Goal: Find specific page/section: Find specific page/section

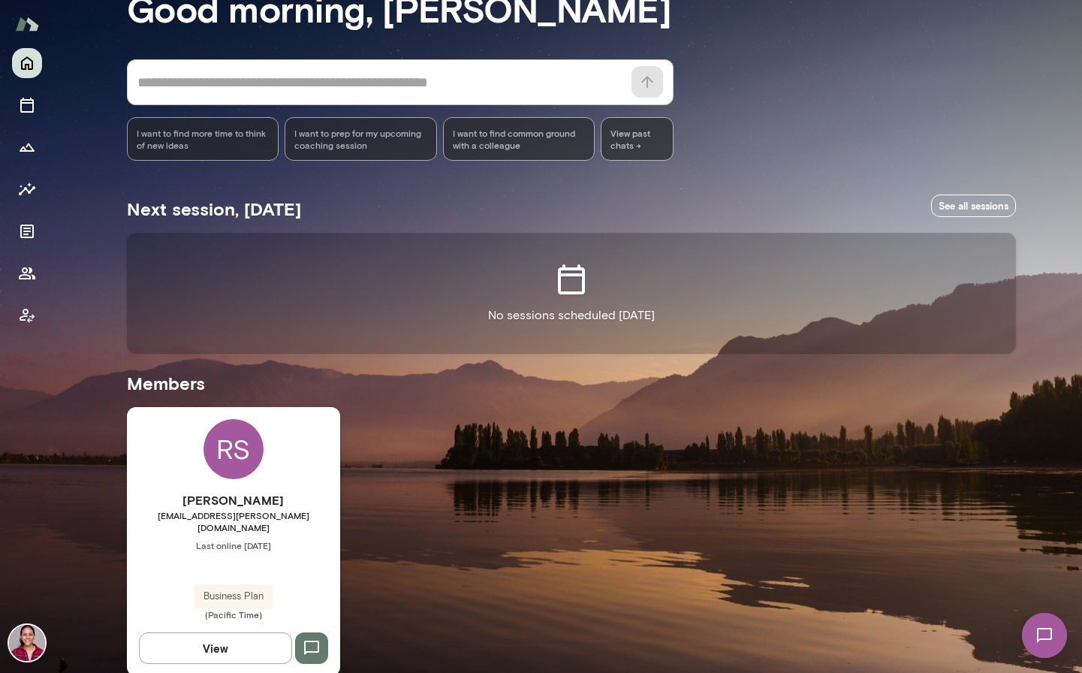
scroll to position [106, 0]
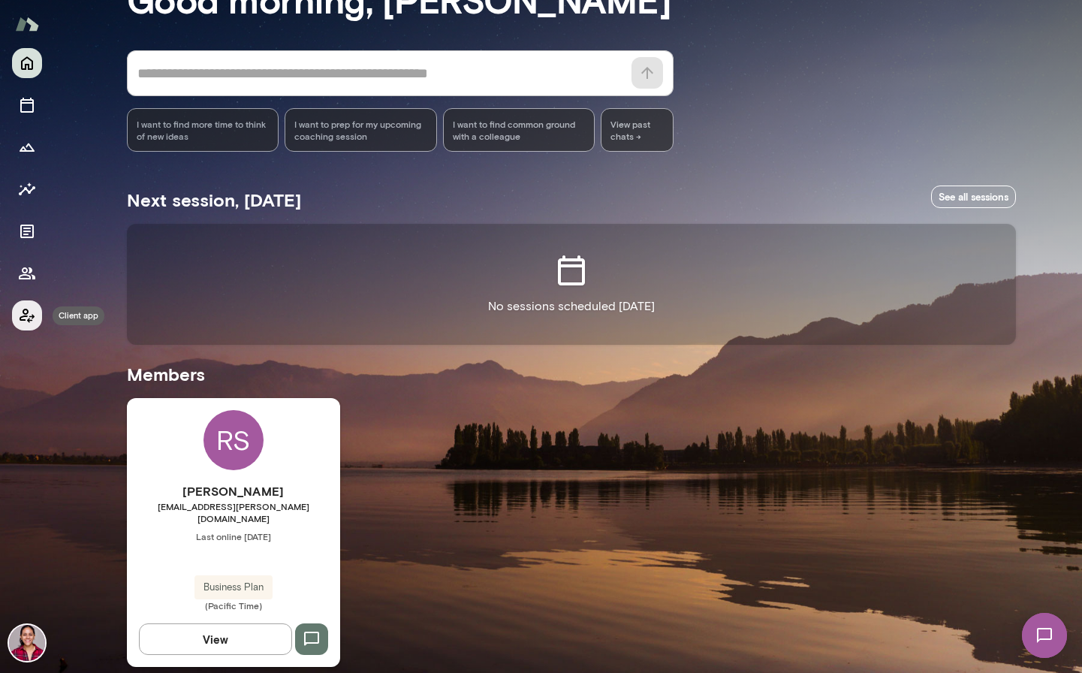
click at [28, 321] on icon "Client app" at bounding box center [27, 315] width 18 height 18
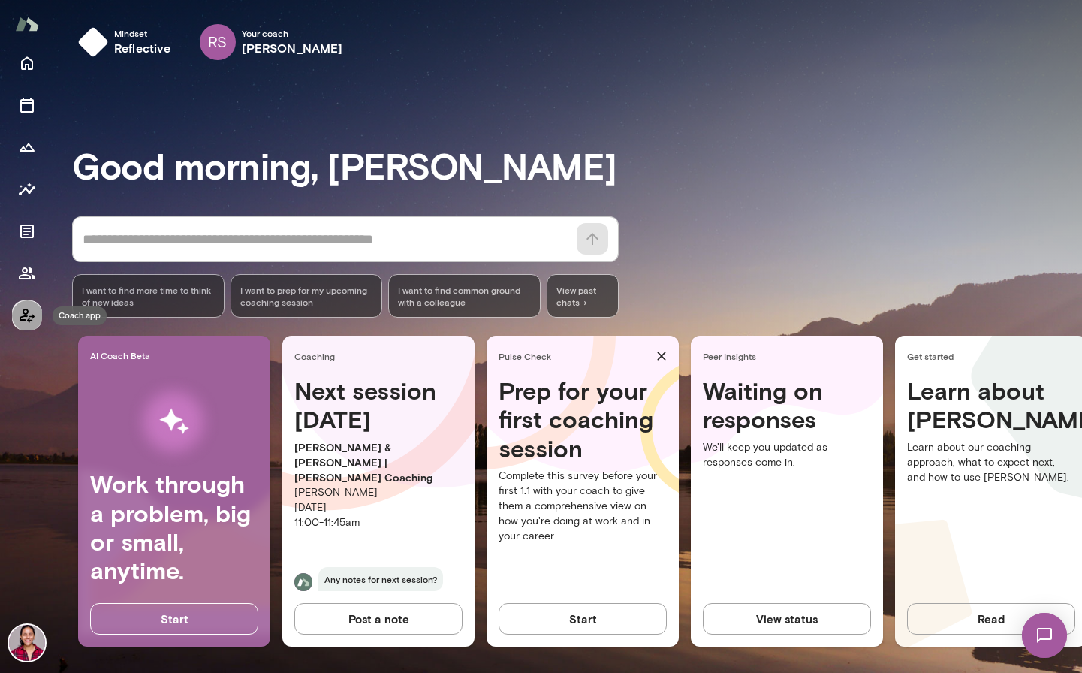
click at [28, 322] on icon "Coach app" at bounding box center [27, 315] width 18 height 18
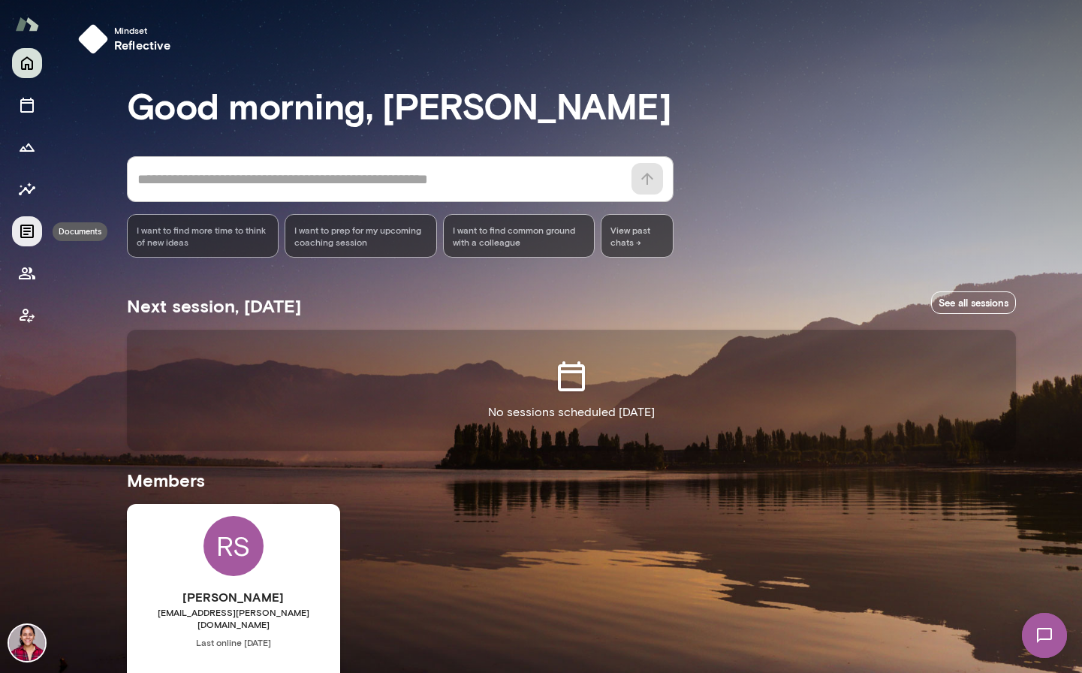
click at [26, 235] on icon "Documents" at bounding box center [27, 231] width 18 height 18
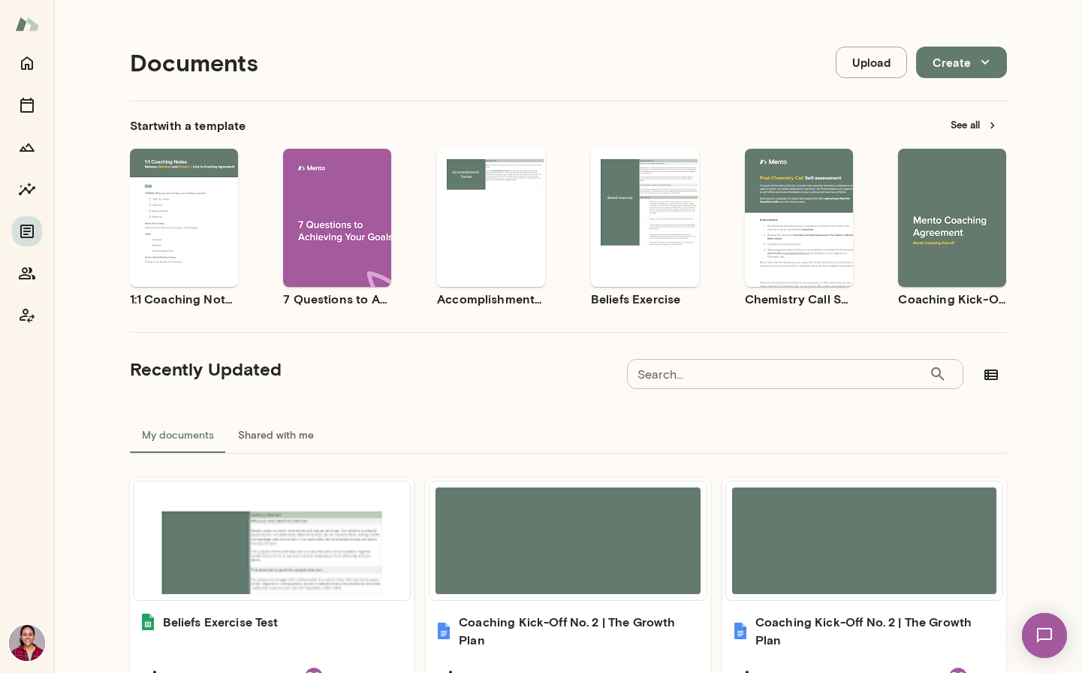
click at [751, 388] on input "Search..." at bounding box center [778, 374] width 302 height 30
type input "**********"
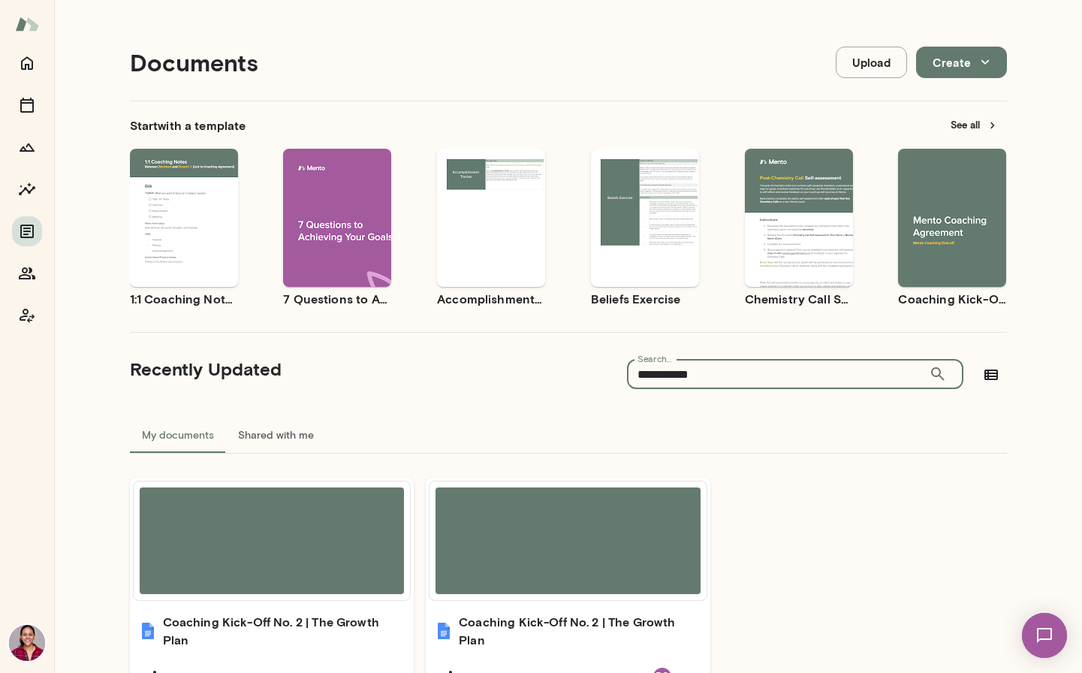
scroll to position [101, 0]
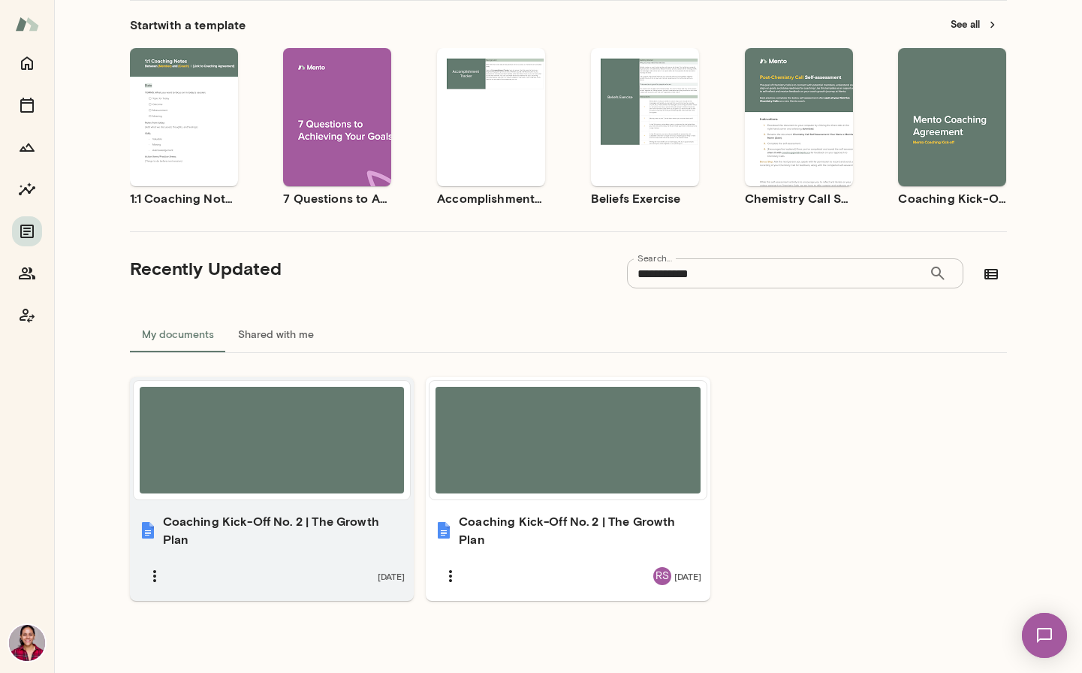
click at [351, 438] on div at bounding box center [272, 440] width 265 height 107
